Goal: Task Accomplishment & Management: Use online tool/utility

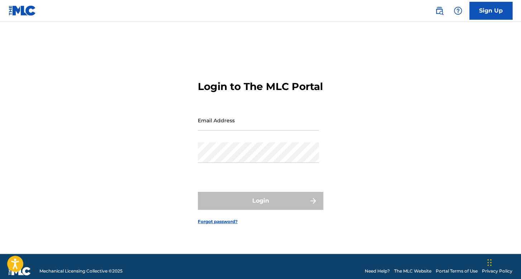
click at [502, 9] on link "Sign Up" at bounding box center [491, 11] width 43 height 18
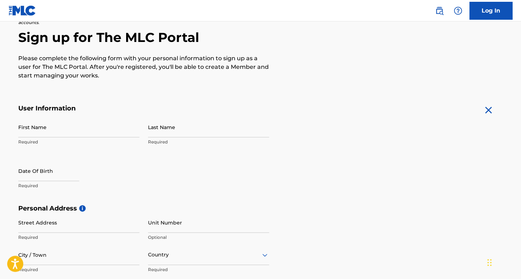
scroll to position [108, 0]
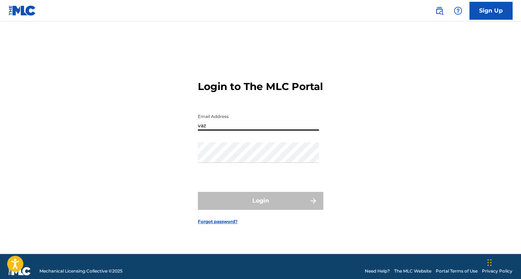
type input "[EMAIL_ADDRESS][DOMAIN_NAME]"
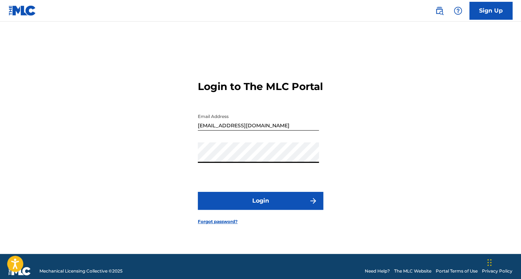
click at [288, 206] on button "Login" at bounding box center [261, 201] width 126 height 18
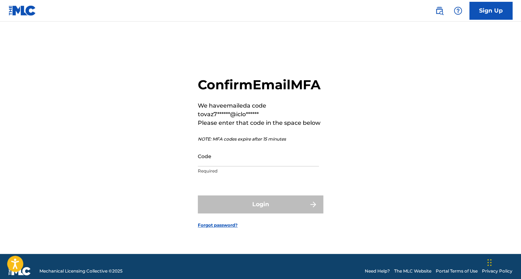
click at [238, 152] on div "Confirm Email MFA We have emailed a code to vaz7******@iclo****** Please enter …" at bounding box center [261, 127] width 126 height 101
click at [235, 166] on input "Code" at bounding box center [258, 156] width 121 height 20
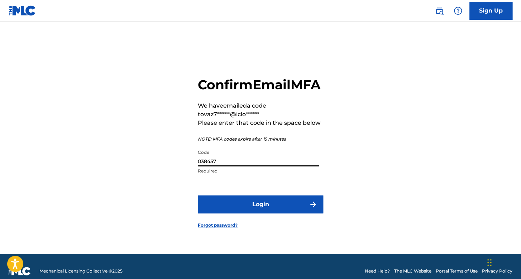
type input "038457"
click at [273, 221] on form "Confirm Email MFA We have emailed a code to vaz7******@iclo****** Please enter …" at bounding box center [261, 146] width 126 height 214
click at [274, 213] on button "Login" at bounding box center [261, 204] width 126 height 18
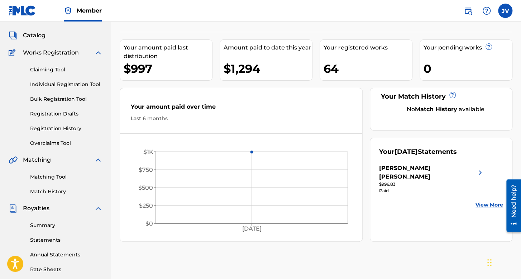
scroll to position [72, 0]
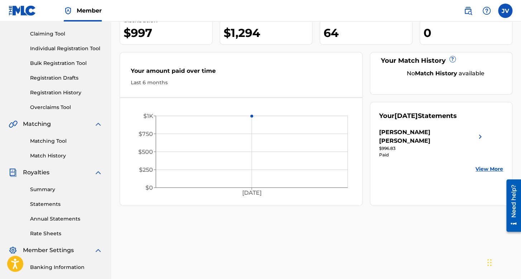
click at [81, 51] on link "Individual Registration Tool" at bounding box center [66, 49] width 72 height 8
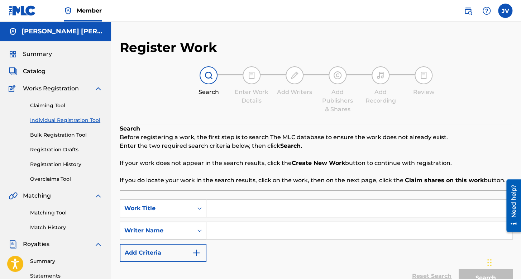
click at [257, 206] on input "Search Form" at bounding box center [360, 208] width 306 height 17
type input "Van [DEMOGRAPHIC_DATA]"
click at [245, 235] on input "Search Form" at bounding box center [360, 230] width 306 height 17
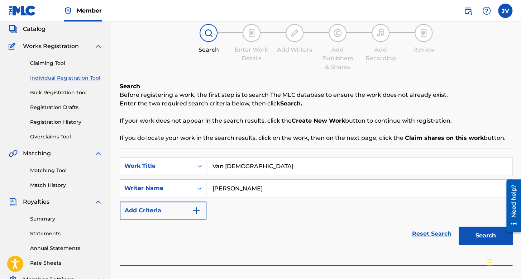
scroll to position [72, 0]
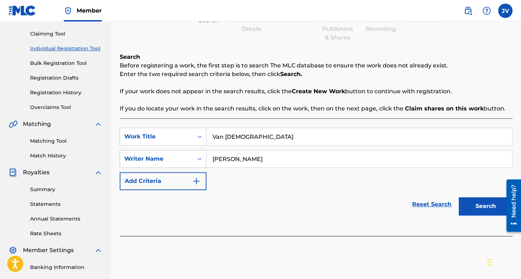
type input "[PERSON_NAME]"
click at [484, 204] on button "Search" at bounding box center [486, 206] width 54 height 18
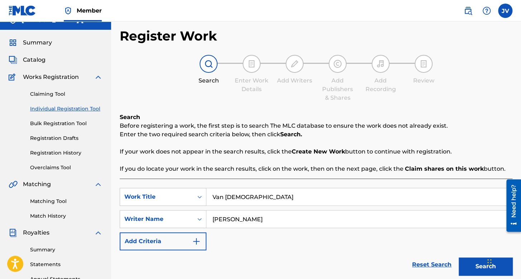
scroll to position [0, 0]
